Goal: Transaction & Acquisition: Purchase product/service

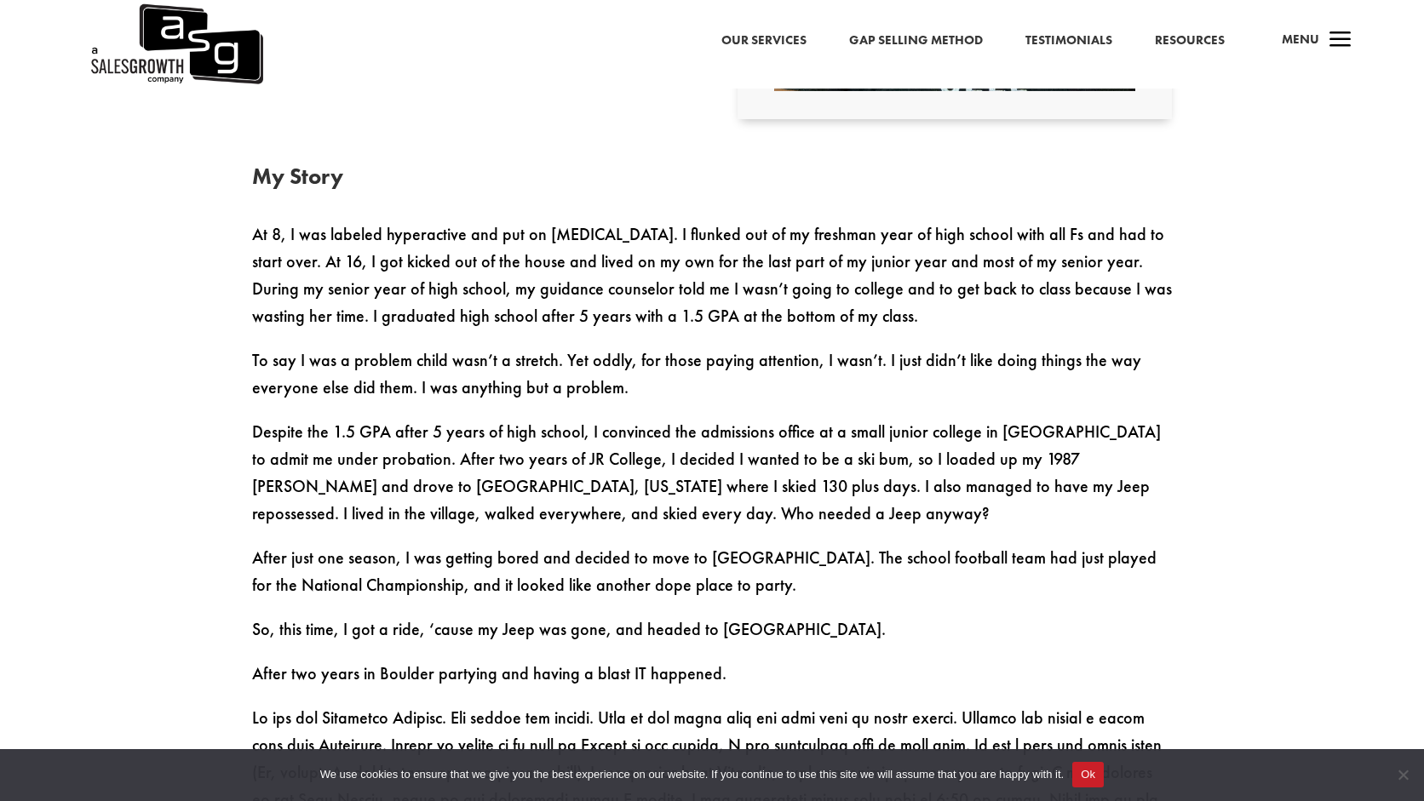
scroll to position [990, 0]
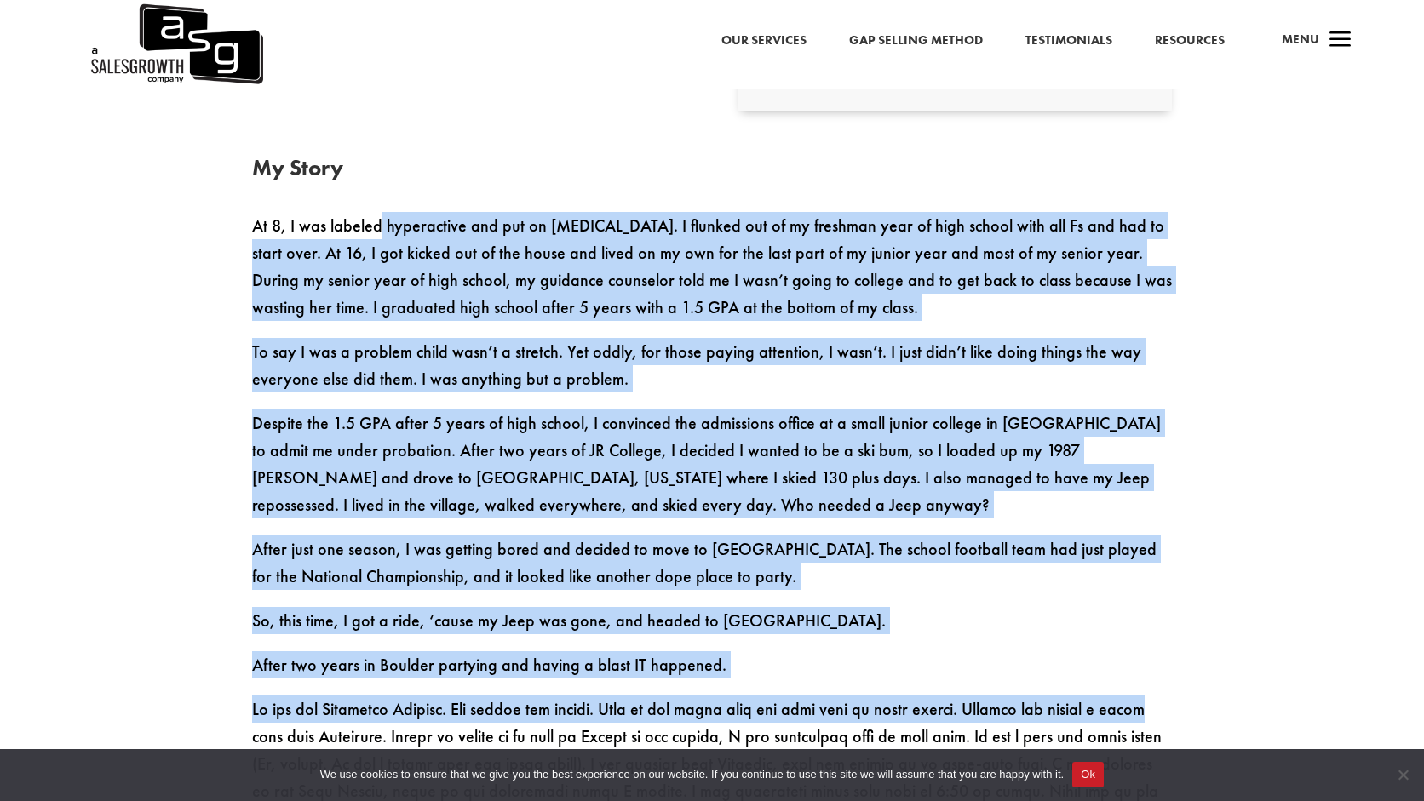
drag, startPoint x: 379, startPoint y: 229, endPoint x: 1206, endPoint y: 701, distance: 952.2
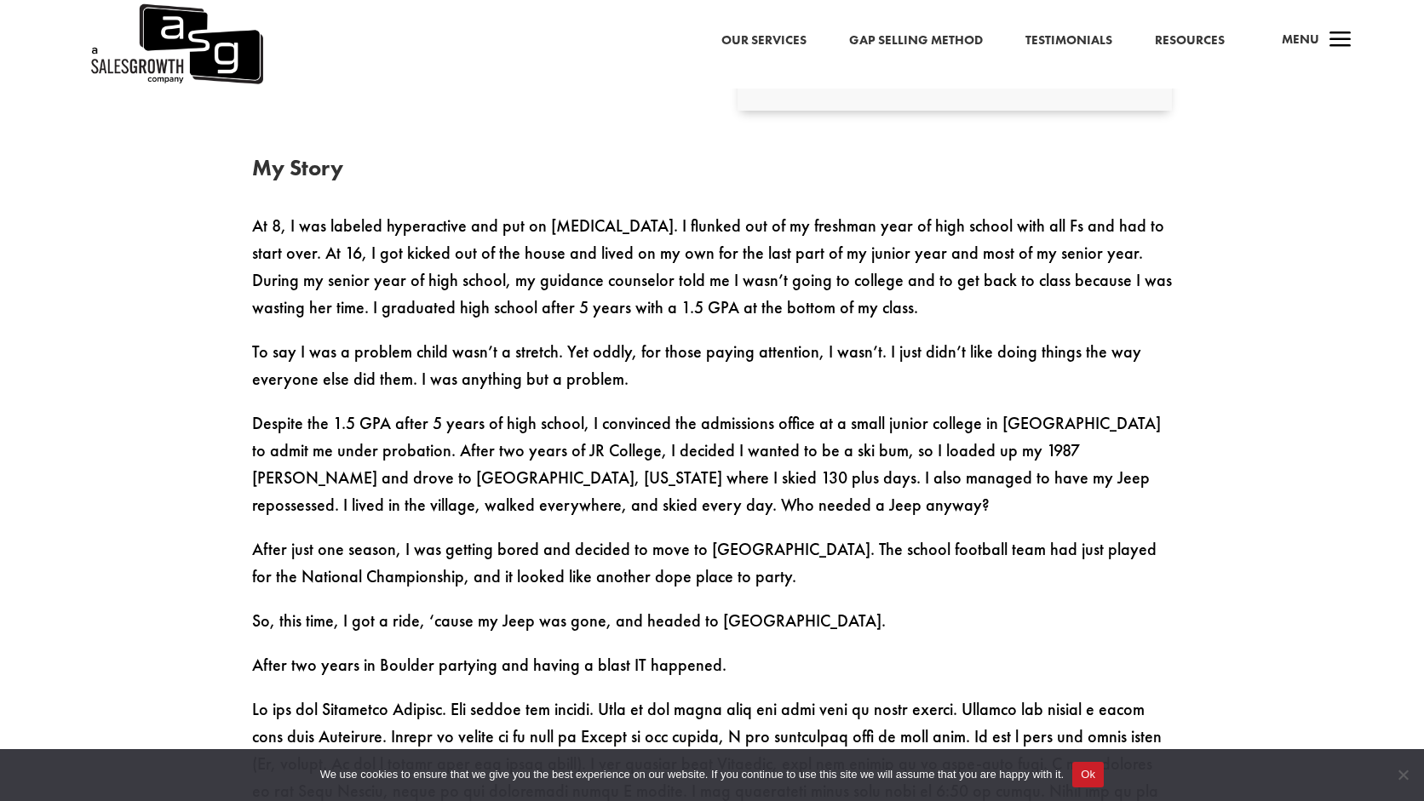
click at [1164, 681] on p "After two years in Boulder partying and having a blast IT happened." at bounding box center [712, 674] width 920 height 44
click at [1328, 36] on span "a" at bounding box center [1341, 41] width 34 height 34
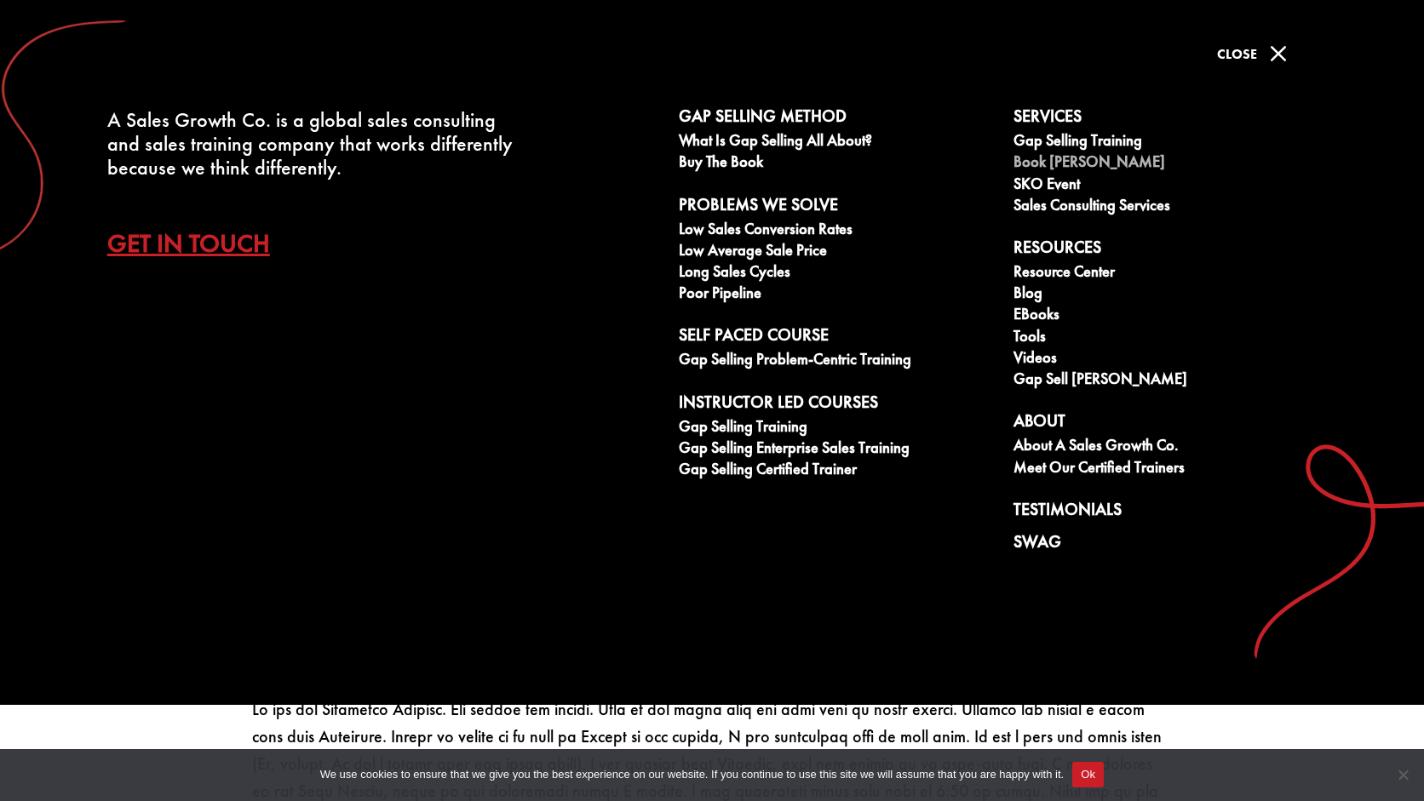
click at [1054, 158] on link "Book [PERSON_NAME]" at bounding box center [1172, 163] width 316 height 21
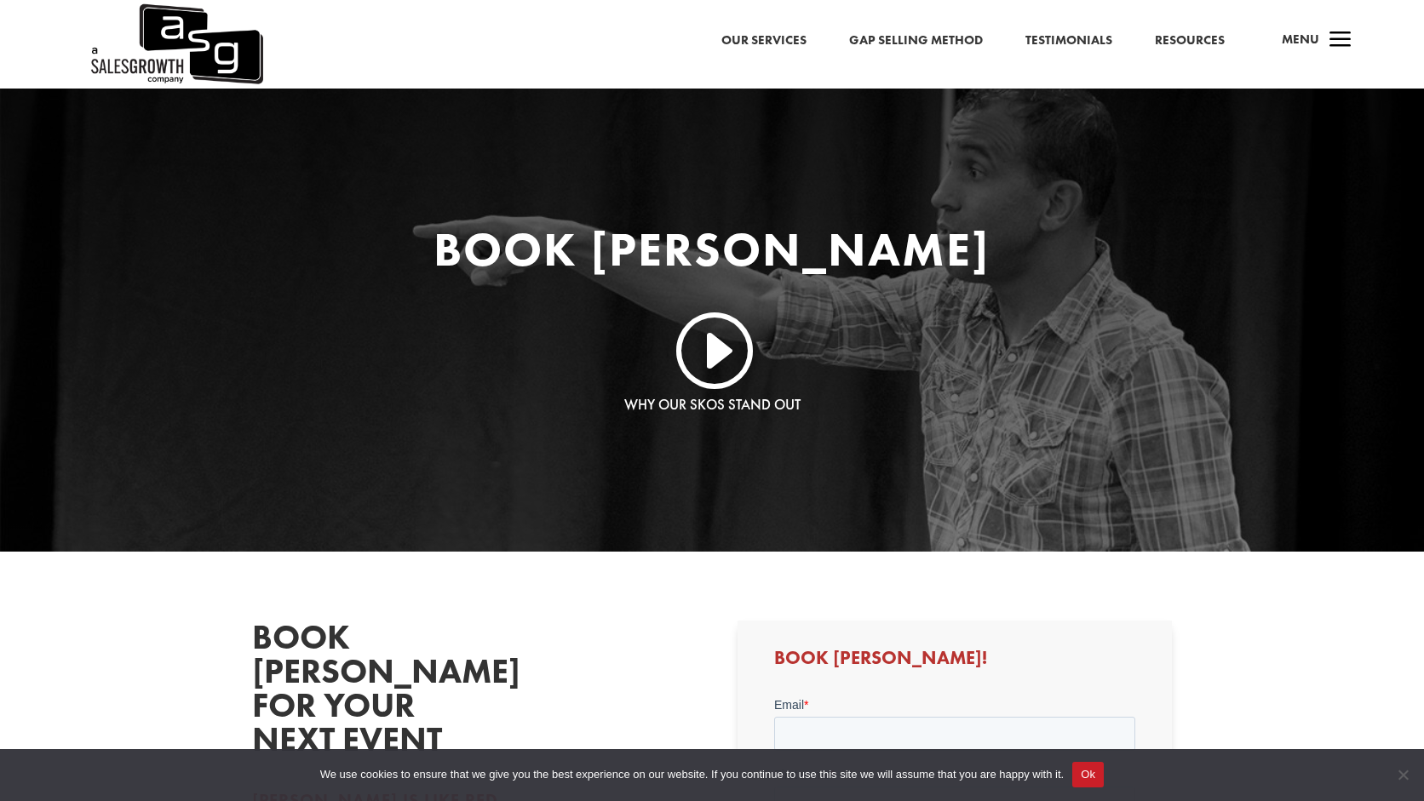
click at [1346, 44] on span "a" at bounding box center [1341, 41] width 34 height 34
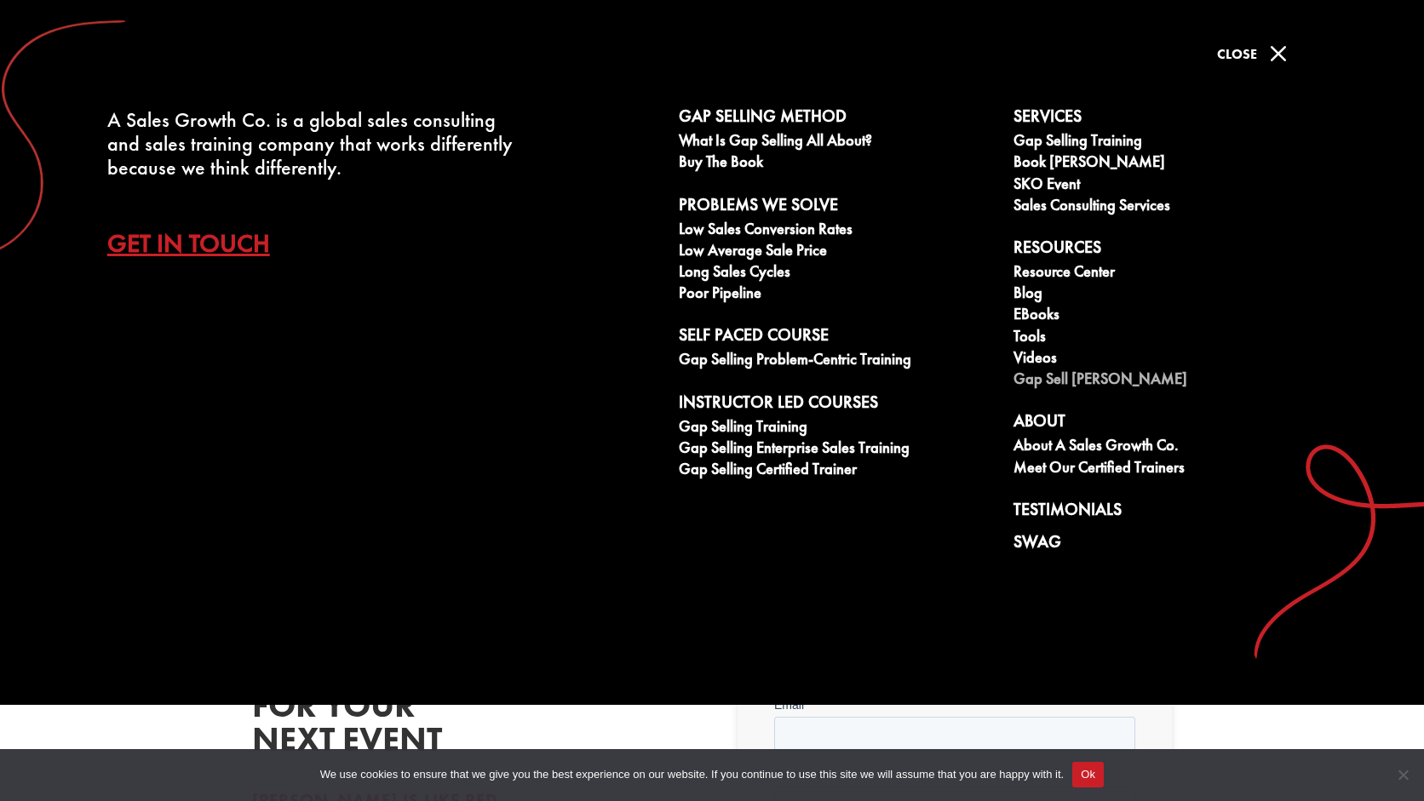
click at [1051, 381] on link "Gap Sell [PERSON_NAME]" at bounding box center [1172, 381] width 316 height 21
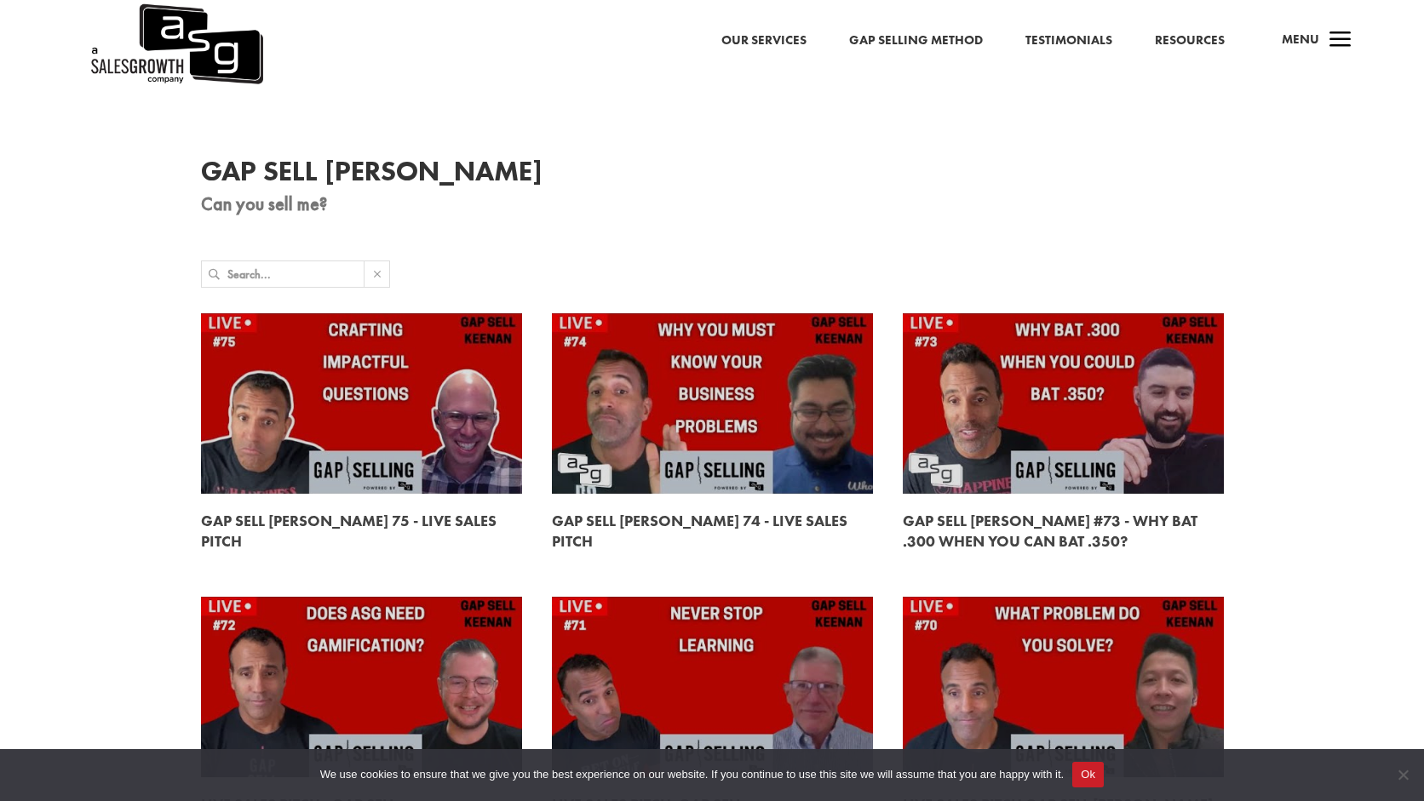
click at [1313, 43] on span "Menu" at bounding box center [1300, 39] width 37 height 17
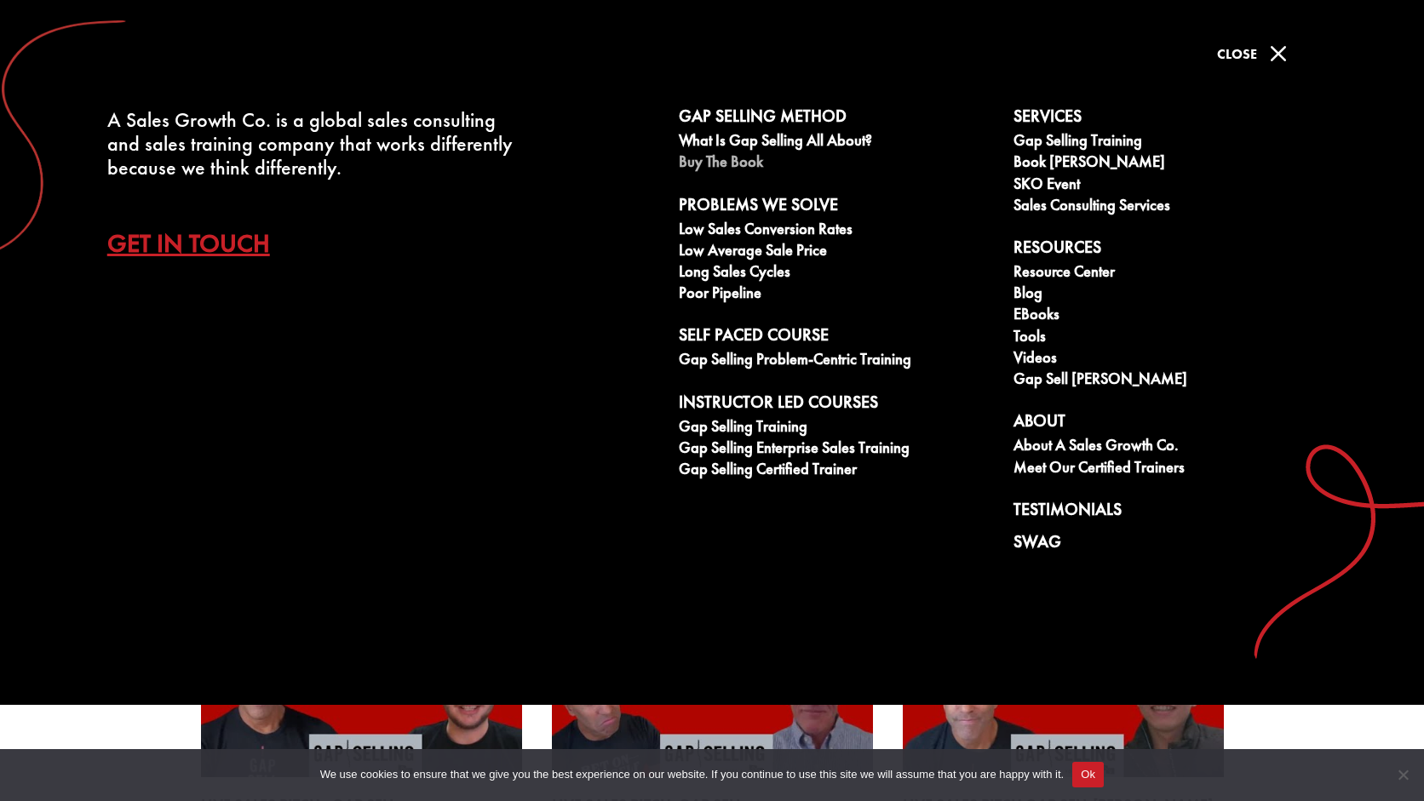
click at [730, 160] on link "Buy The Book" at bounding box center [837, 163] width 316 height 21
